Goal: Information Seeking & Learning: Learn about a topic

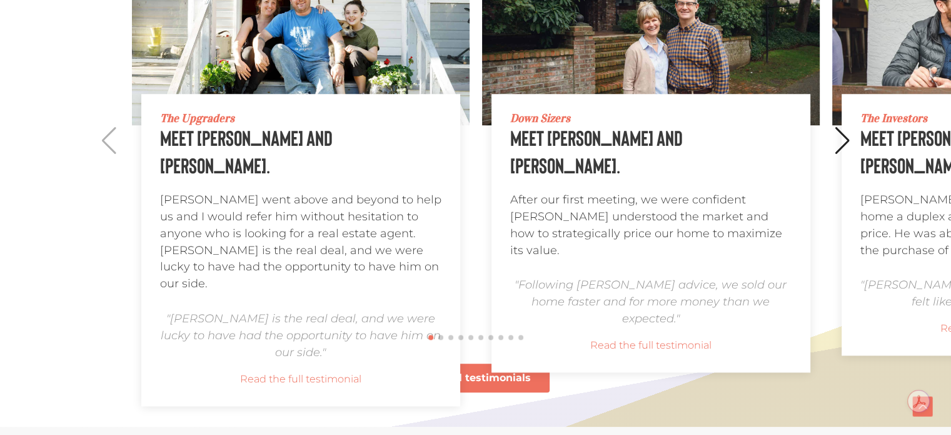
scroll to position [1301, 0]
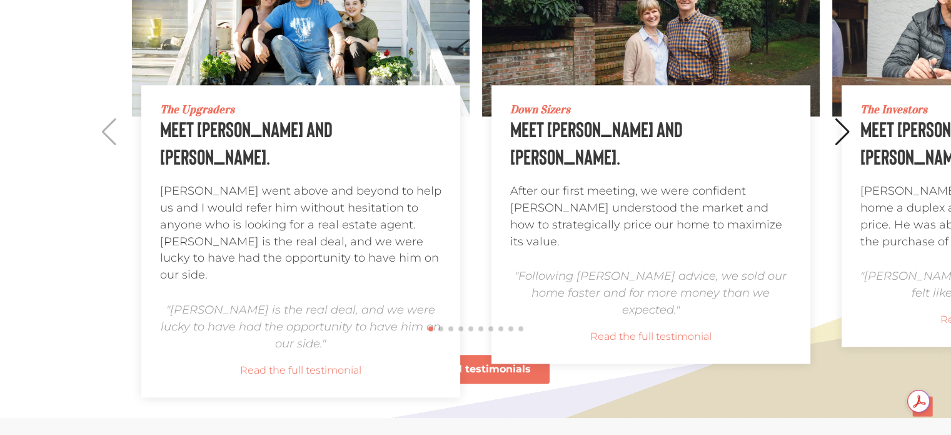
click at [843, 133] on div "Next slide" at bounding box center [843, 132] width 17 height 28
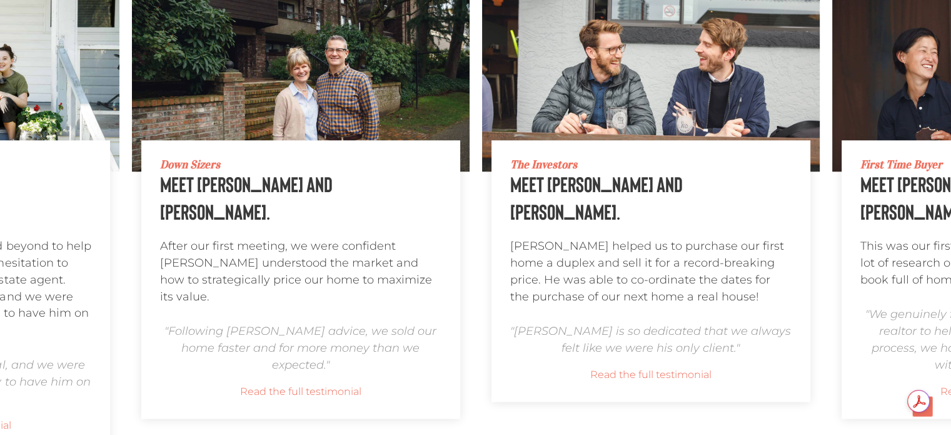
scroll to position [1246, 0]
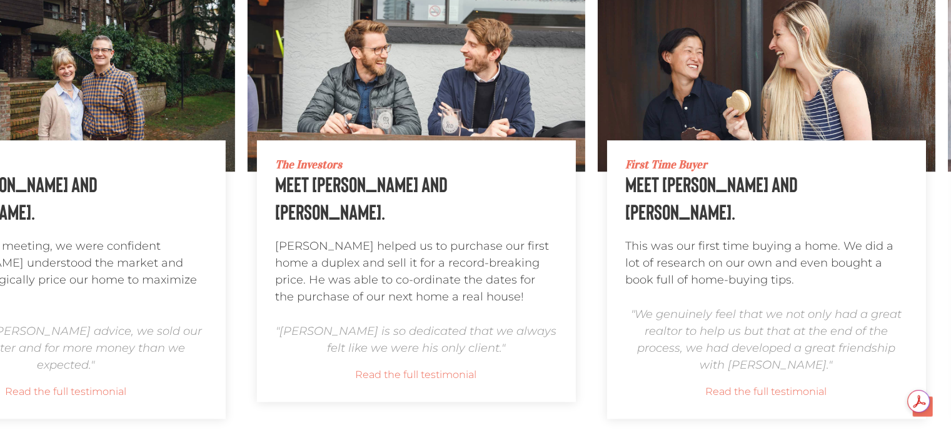
click at [607, 245] on div "First Time Buyer Meet Sandi and Rachel. This was our first time buying a home. …" at bounding box center [766, 279] width 319 height 278
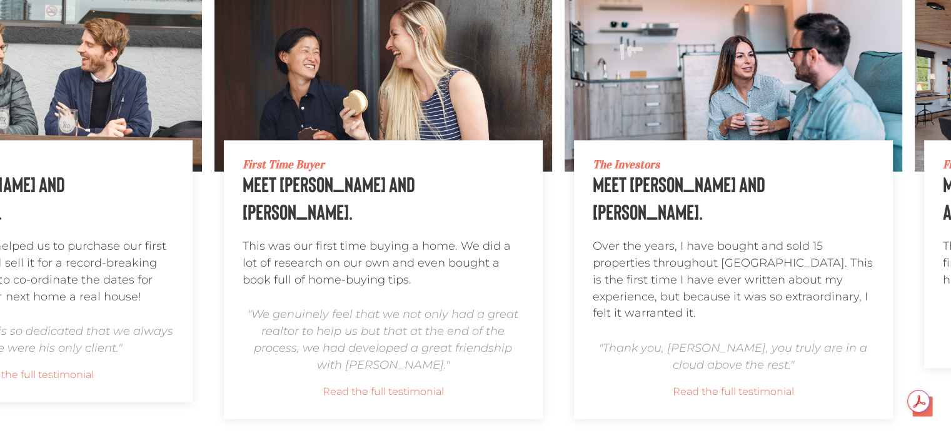
click at [481, 228] on div "First Time Buyer Meet Sandi and Rachel. This was our first time buying a home. …" at bounding box center [383, 279] width 319 height 278
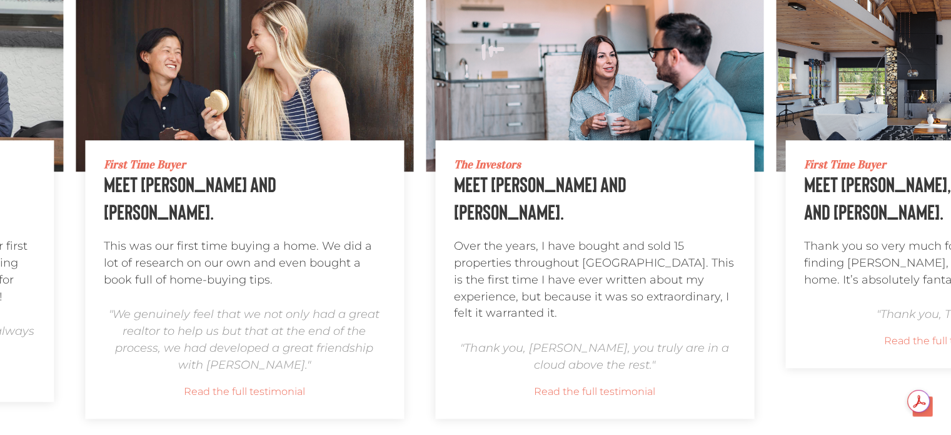
click at [558, 258] on div "The Investors Meet C. Browne and P. Healey. Over the years, I have bought and s…" at bounding box center [595, 279] width 338 height 278
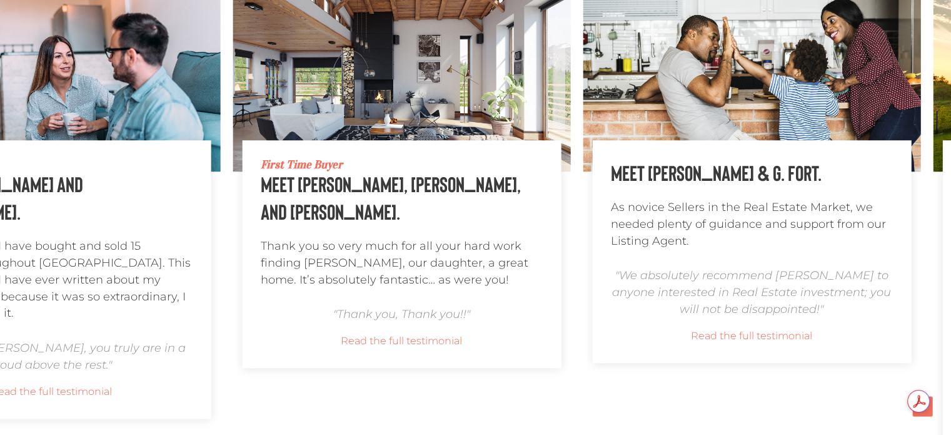
click at [496, 206] on div "First Time Buyer Meet Mirella, Bob, and Vanessa. Thank you so very much for all…" at bounding box center [402, 254] width 282 height 190
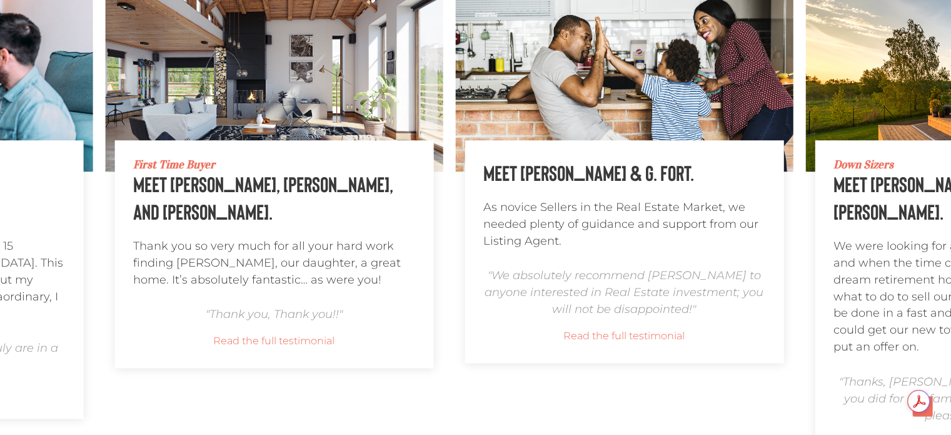
click at [484, 215] on p "As novice Sellers in the Real Estate Market, we needed plenty of guidance and s…" at bounding box center [625, 224] width 282 height 50
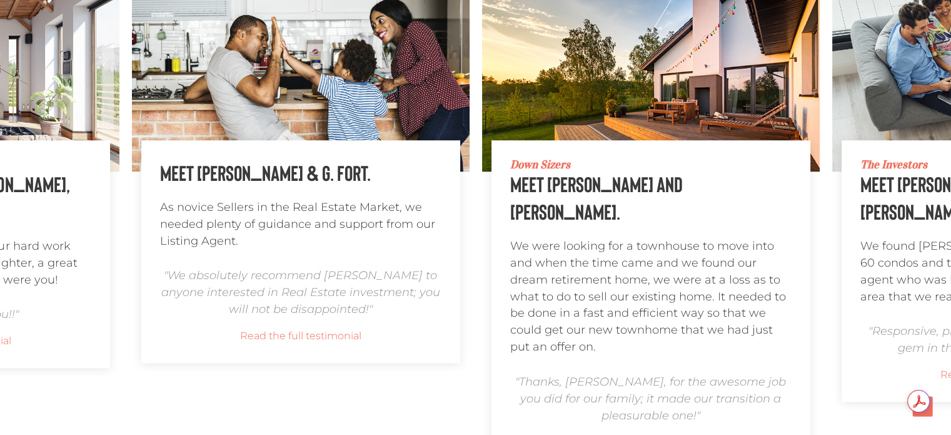
click at [510, 207] on div "Down Sizers Meet Gail and Richard. We were looking for a townhouse to move into…" at bounding box center [651, 305] width 282 height 292
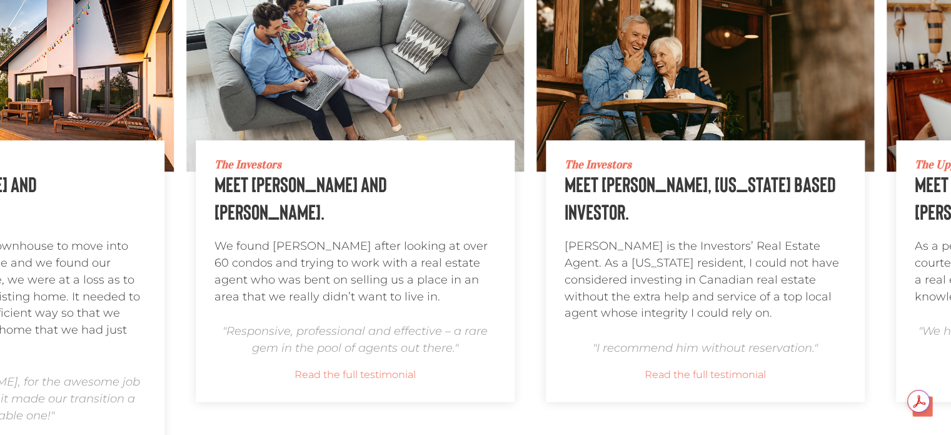
click at [373, 179] on div "The Investors Meet Tracey and Kelvin. We found Scott after looking at over 60 c…" at bounding box center [356, 271] width 282 height 224
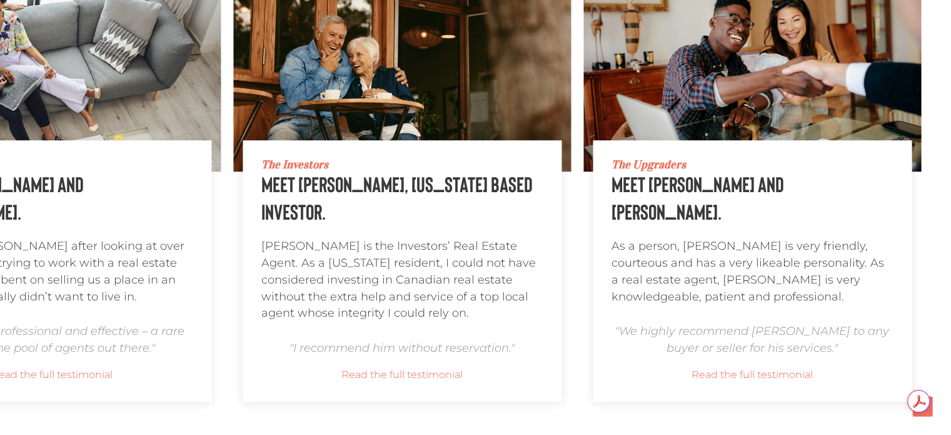
click at [388, 217] on h3 "Meet Neil D. Gitnick, California based Investor." at bounding box center [402, 197] width 282 height 55
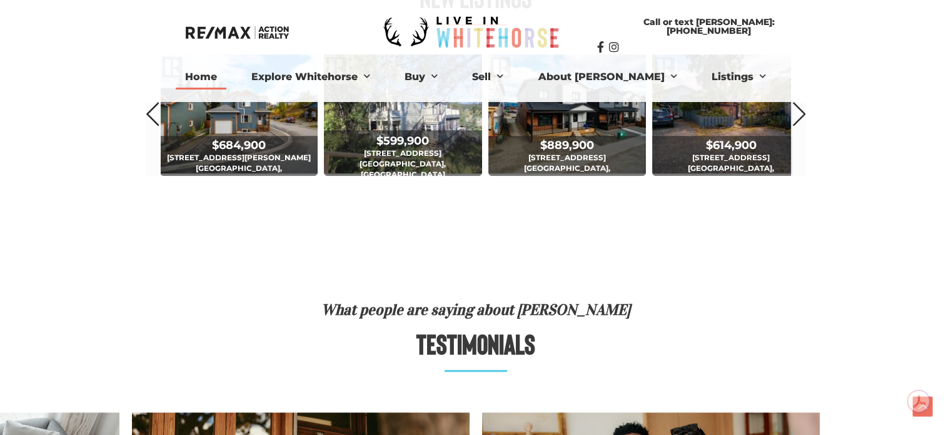
scroll to position [655, 0]
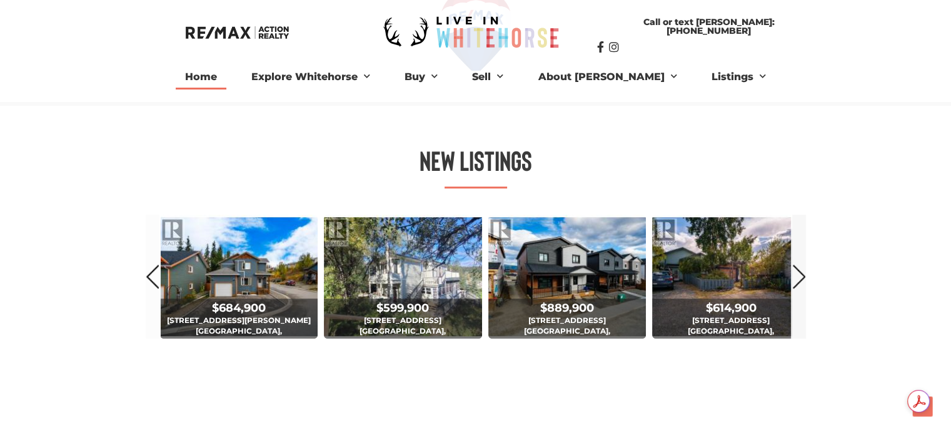
click at [798, 277] on link "Next" at bounding box center [800, 276] width 14 height 123
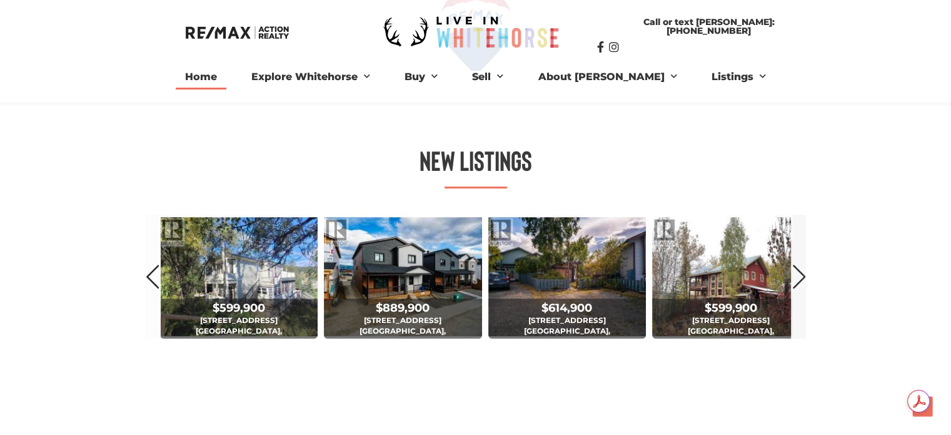
click at [798, 278] on link "Next" at bounding box center [800, 276] width 14 height 123
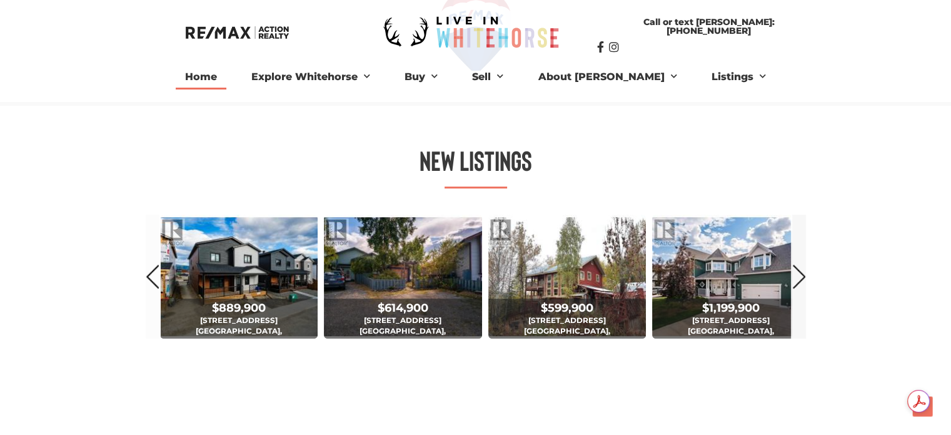
click at [798, 278] on link "Next" at bounding box center [800, 276] width 14 height 123
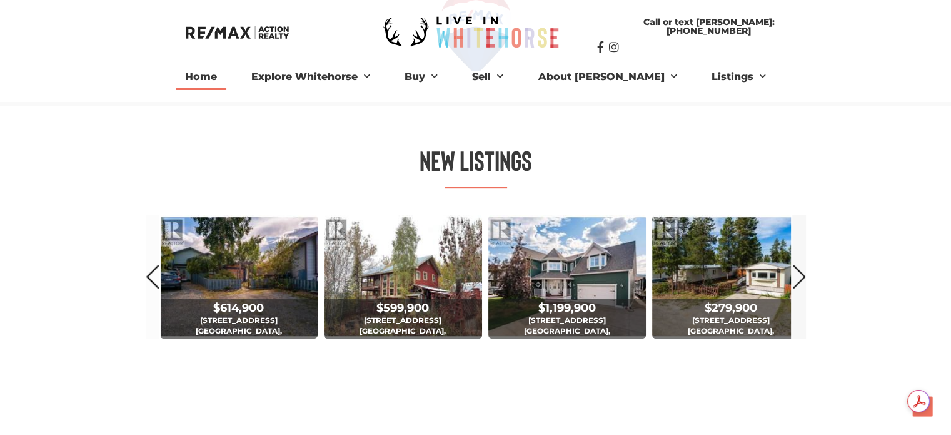
click at [798, 278] on link "Next" at bounding box center [800, 276] width 14 height 123
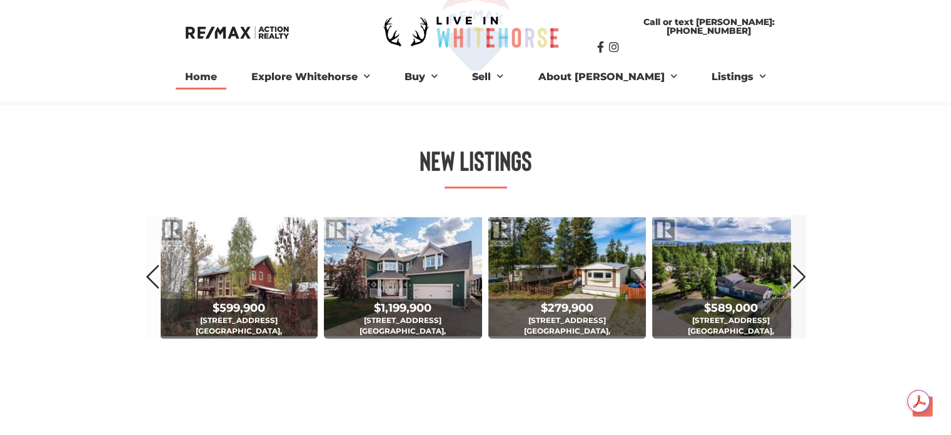
click at [798, 278] on link "Next" at bounding box center [800, 276] width 14 height 123
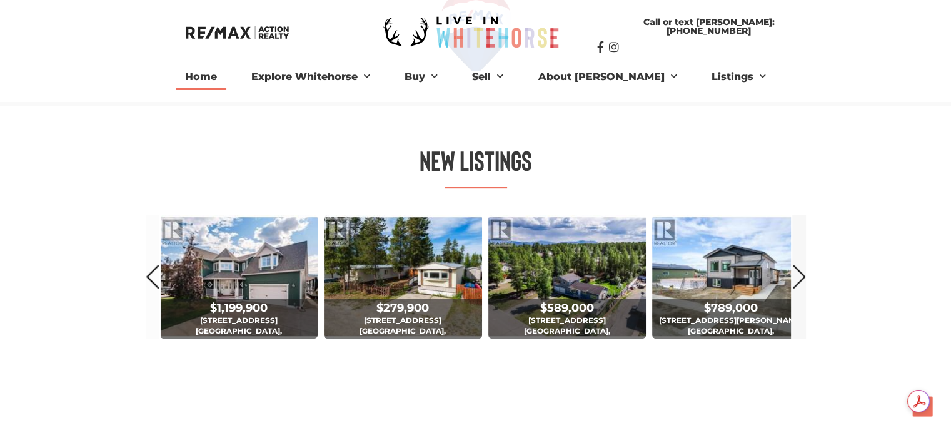
click at [798, 278] on link "Next" at bounding box center [800, 276] width 14 height 123
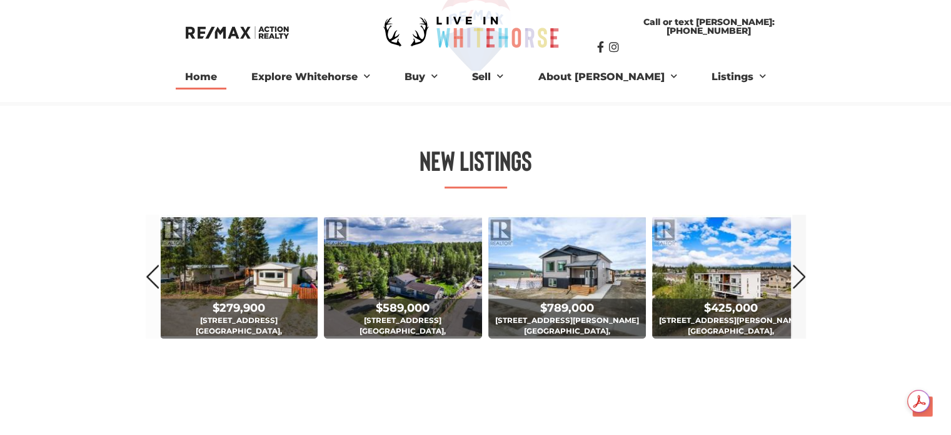
click at [798, 278] on link "Next" at bounding box center [800, 276] width 14 height 123
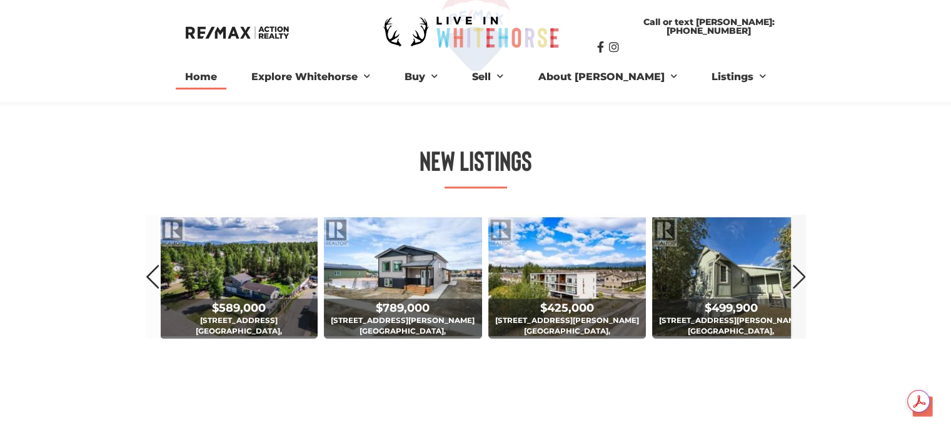
click at [798, 278] on link "Next" at bounding box center [800, 276] width 14 height 123
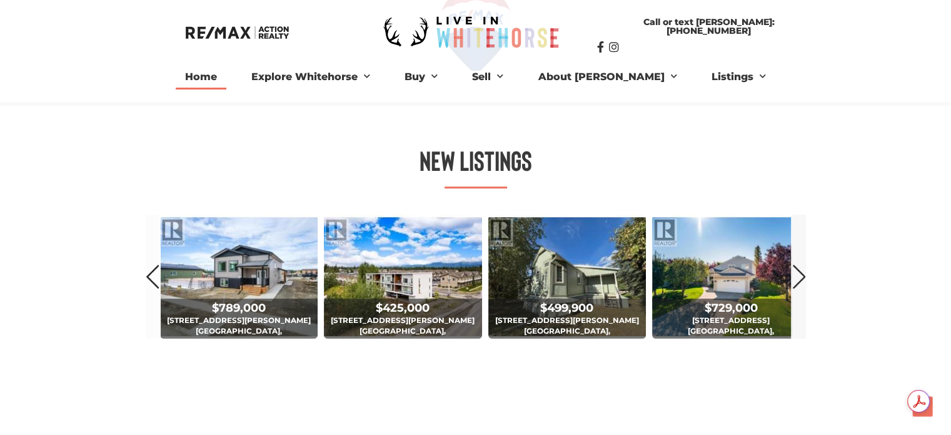
click at [798, 278] on link "Next" at bounding box center [800, 276] width 14 height 123
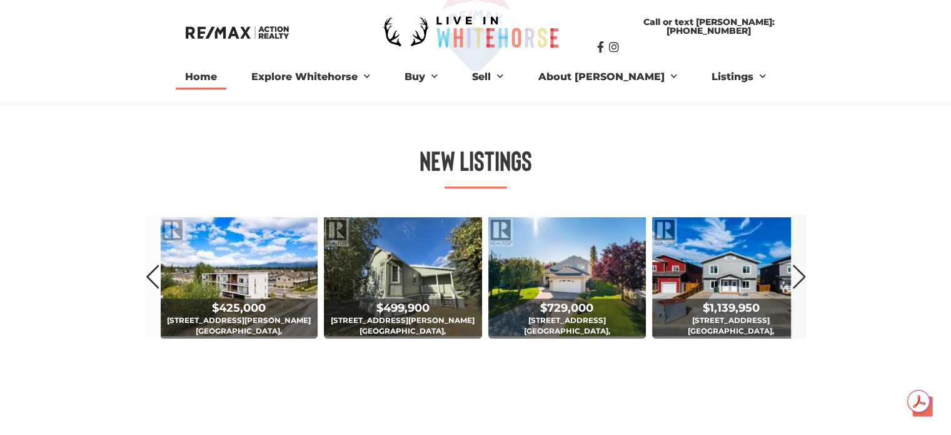
click at [798, 278] on link "Next" at bounding box center [800, 276] width 14 height 123
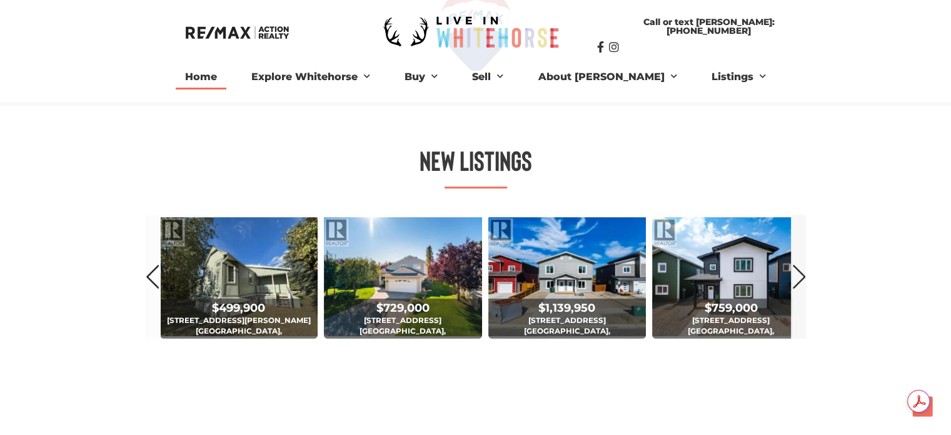
click at [798, 278] on link "Next" at bounding box center [800, 276] width 14 height 123
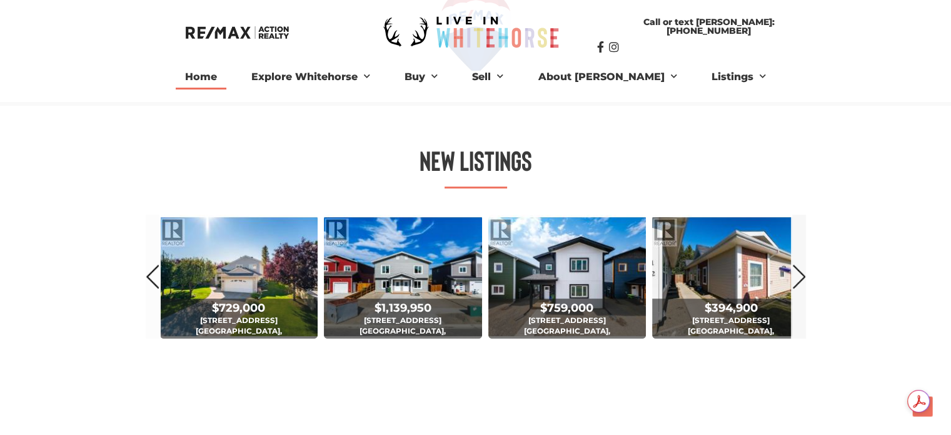
click at [798, 278] on link "Next" at bounding box center [800, 276] width 14 height 123
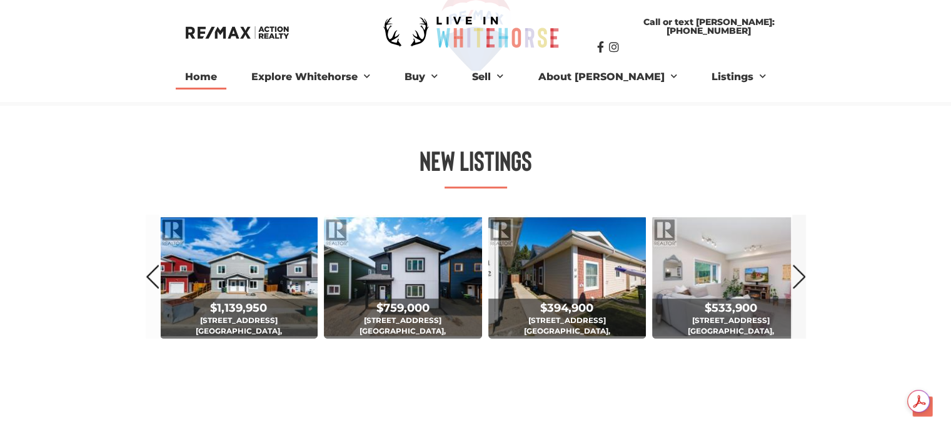
click at [798, 278] on link "Next" at bounding box center [800, 276] width 14 height 123
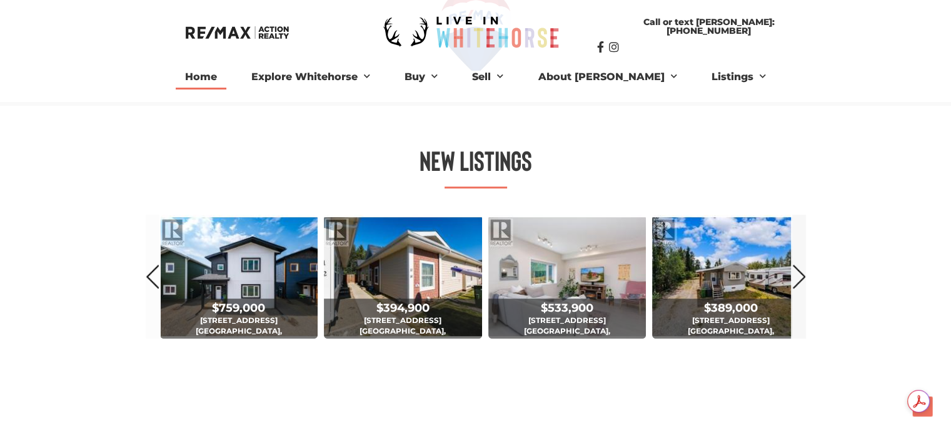
click at [798, 283] on link "Next" at bounding box center [800, 276] width 14 height 123
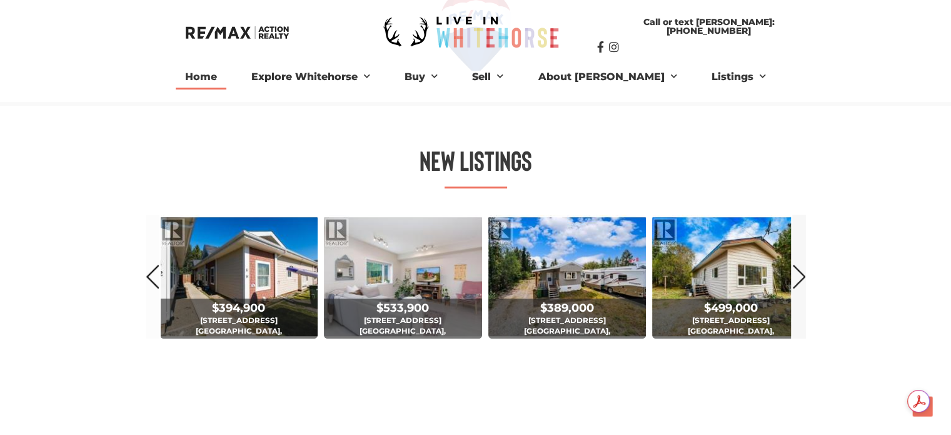
click at [798, 283] on link "Next" at bounding box center [800, 276] width 14 height 123
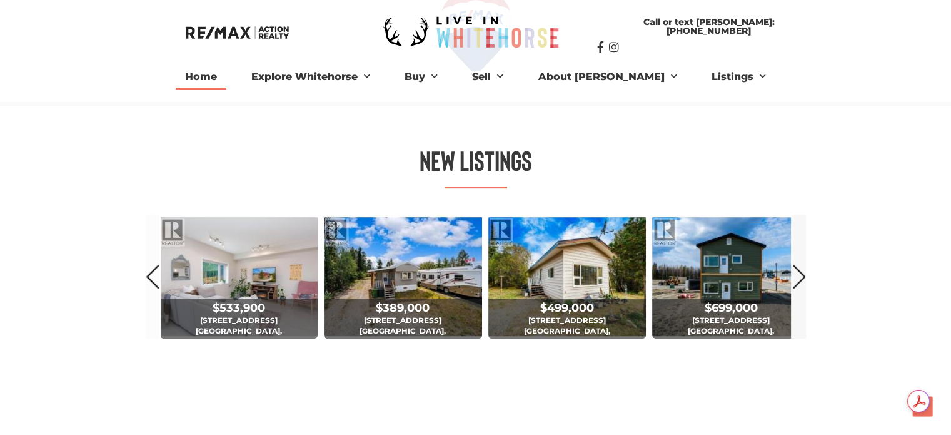
click at [798, 283] on link "Next" at bounding box center [800, 276] width 14 height 123
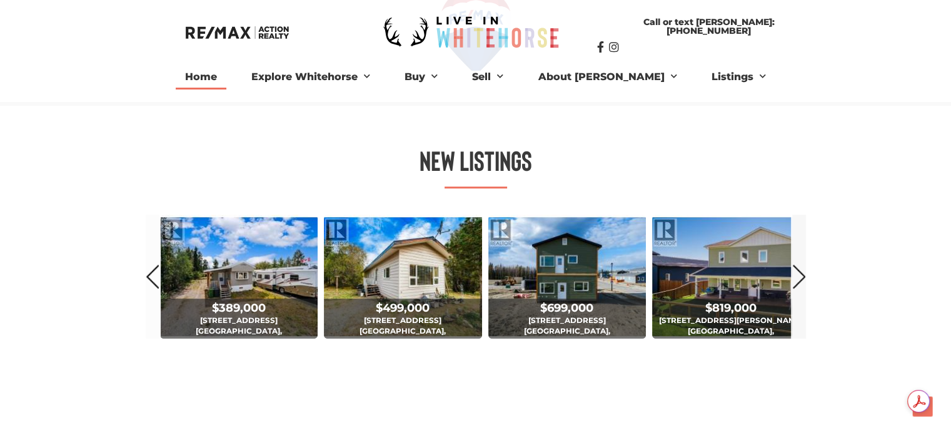
click at [798, 283] on link "Next" at bounding box center [800, 276] width 14 height 123
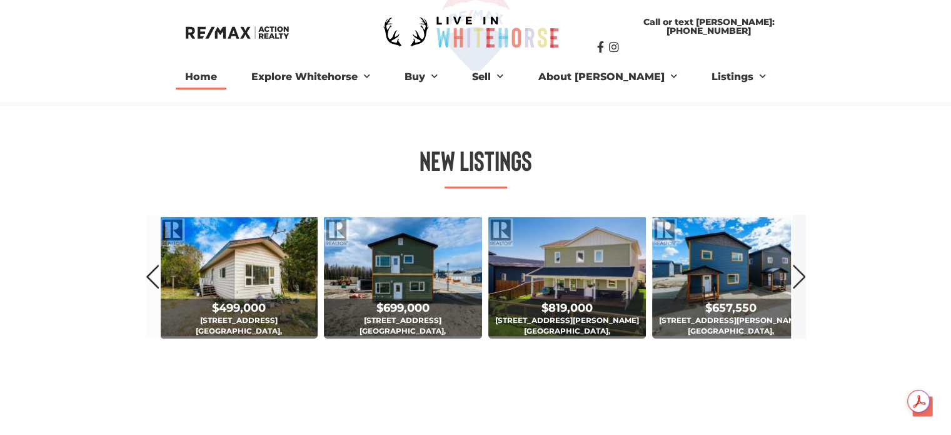
click at [798, 283] on link "Next" at bounding box center [800, 276] width 14 height 123
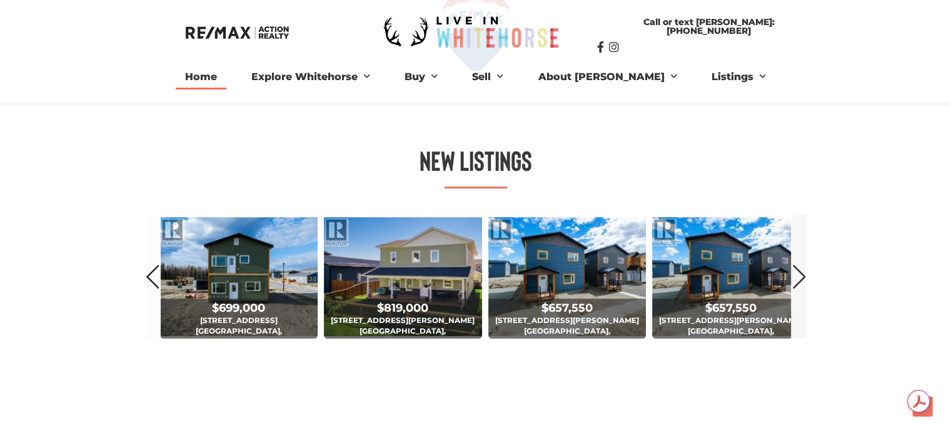
click at [798, 283] on link "Next" at bounding box center [800, 276] width 14 height 123
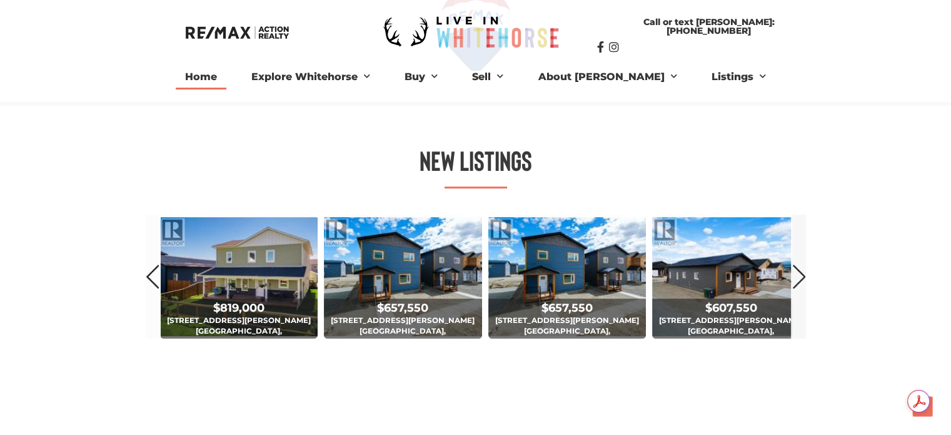
click at [798, 283] on link "Next" at bounding box center [800, 276] width 14 height 123
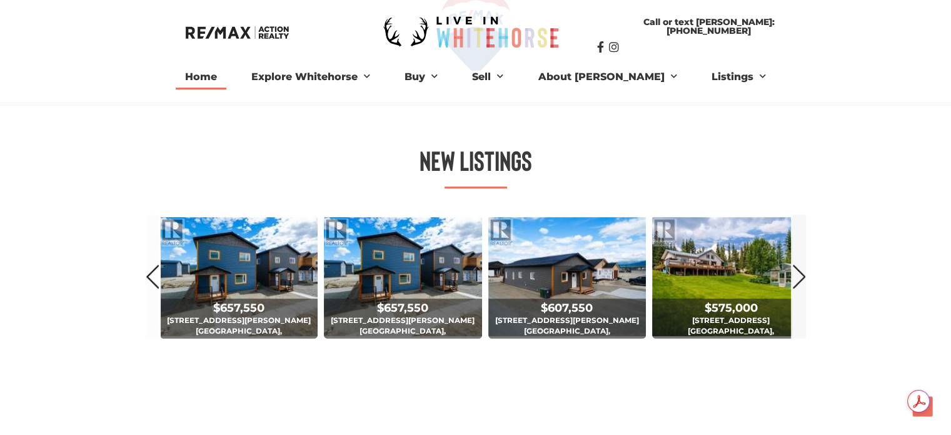
click at [798, 283] on link "Next" at bounding box center [800, 276] width 14 height 123
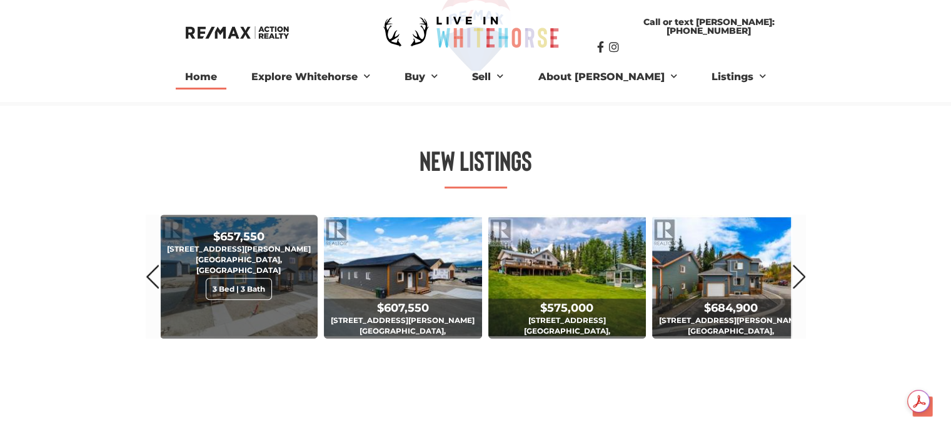
click at [230, 278] on div "3 Bed | 3 Bath" at bounding box center [239, 289] width 66 height 22
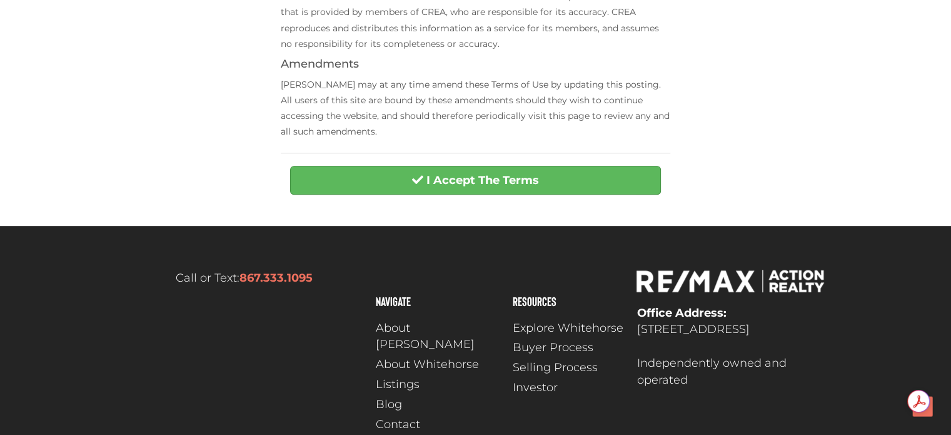
scroll to position [632, 0]
